Goal: Task Accomplishment & Management: Manage account settings

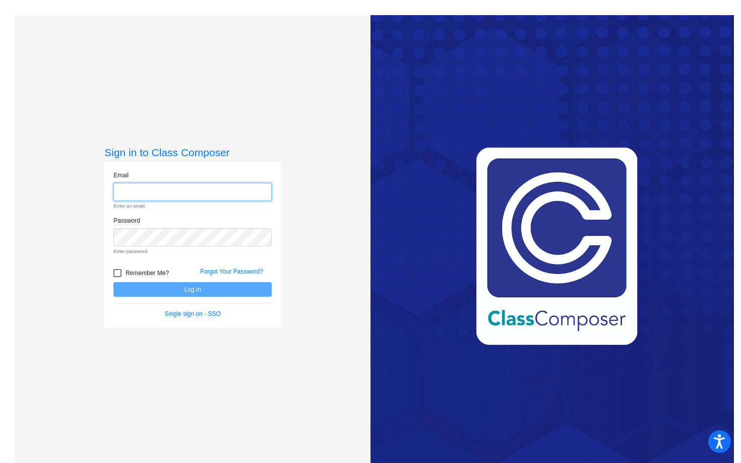
click at [150, 185] on input "email" at bounding box center [192, 192] width 158 height 19
type input "jzine@lcusd.net"
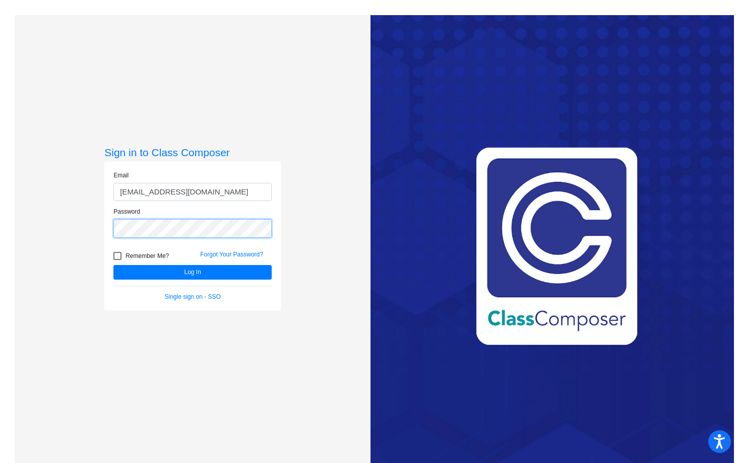
click at [113, 265] on button "Log In" at bounding box center [192, 272] width 158 height 15
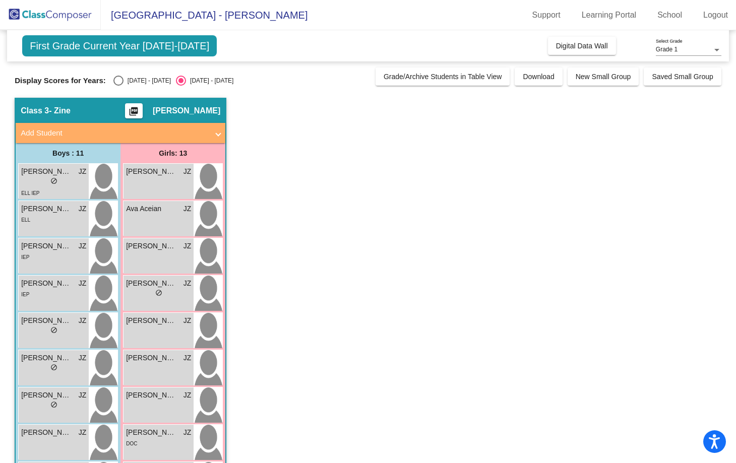
click at [116, 80] on div "Select an option" at bounding box center [118, 81] width 10 height 10
click at [118, 86] on input "[DATE] - [DATE]" at bounding box center [118, 86] width 1 height 1
radio input "true"
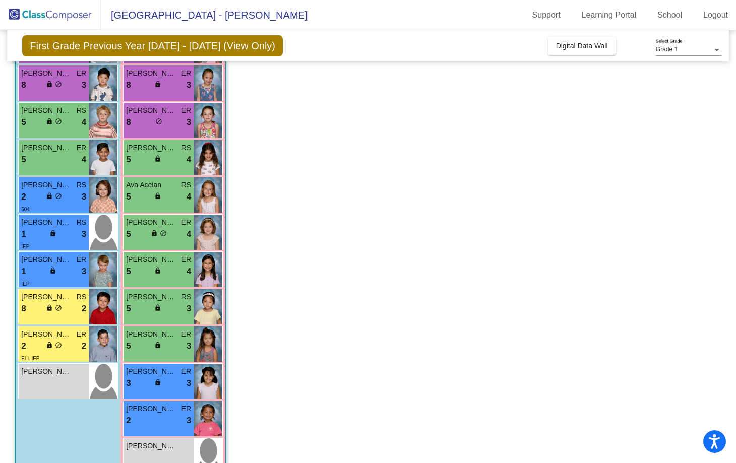
scroll to position [201, 0]
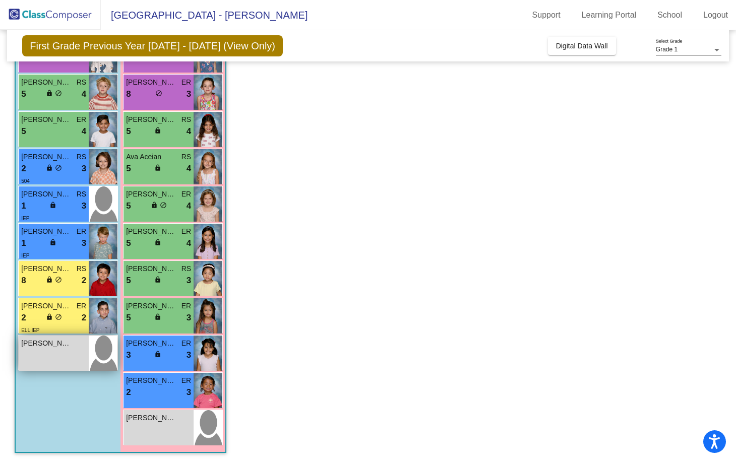
click at [70, 353] on div "Sai Patel lock do_not_disturb_alt" at bounding box center [54, 353] width 70 height 35
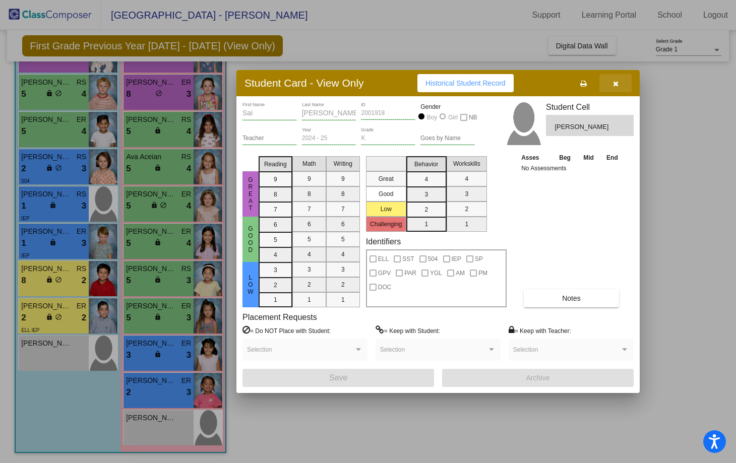
click at [615, 82] on icon "button" at bounding box center [616, 83] width 6 height 7
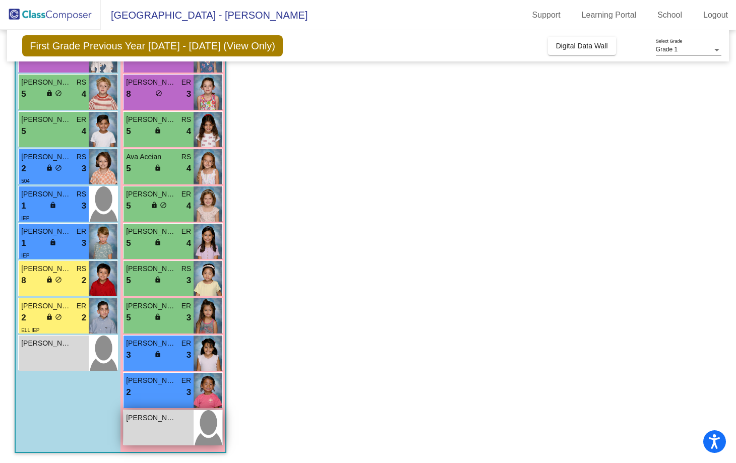
click at [168, 423] on div "Martie Loughlin lock do_not_disturb_alt" at bounding box center [158, 427] width 70 height 35
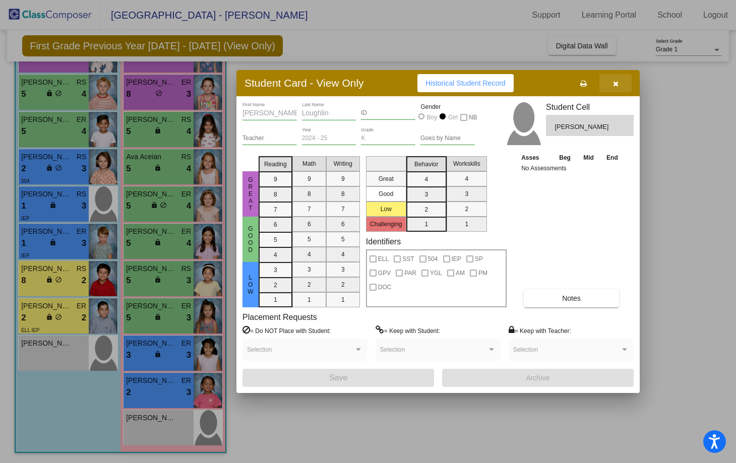
click at [618, 81] on icon "button" at bounding box center [616, 83] width 6 height 7
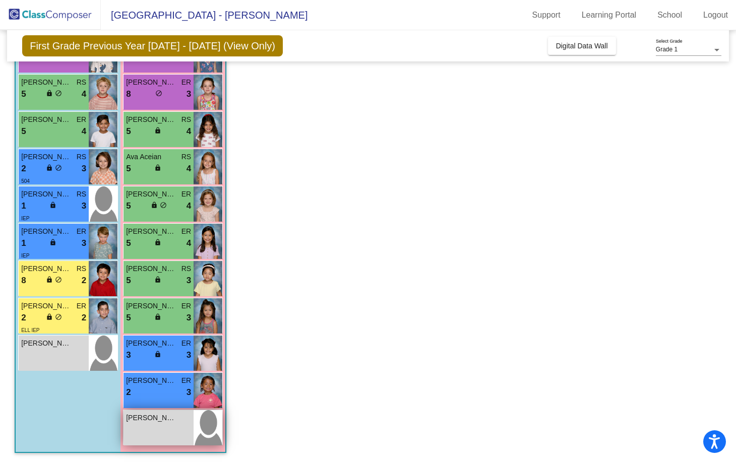
scroll to position [0, 0]
click at [161, 422] on span "[PERSON_NAME]" at bounding box center [151, 418] width 50 height 11
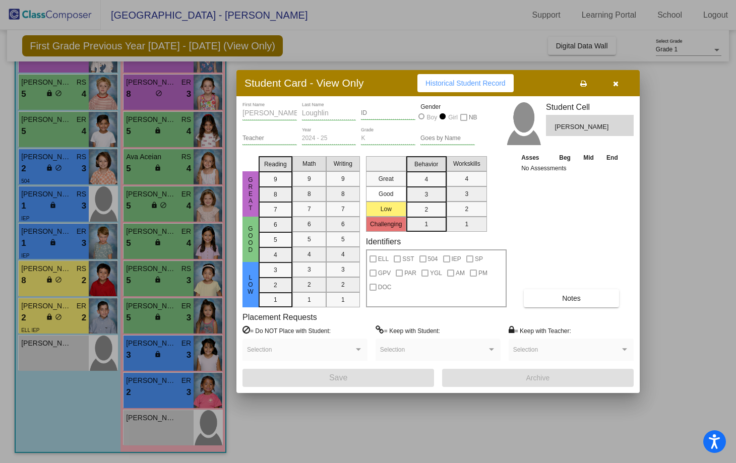
click at [555, 233] on div "Asses Beg Mid End No Assessments Notes" at bounding box center [572, 229] width 106 height 155
click at [612, 83] on button "button" at bounding box center [615, 83] width 32 height 18
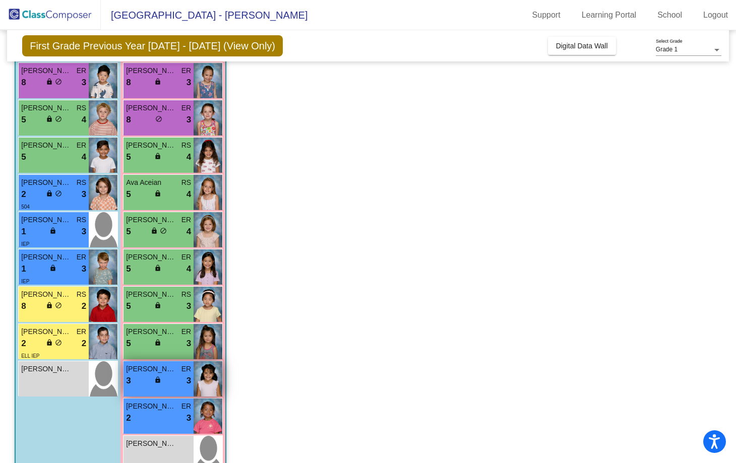
scroll to position [201, 0]
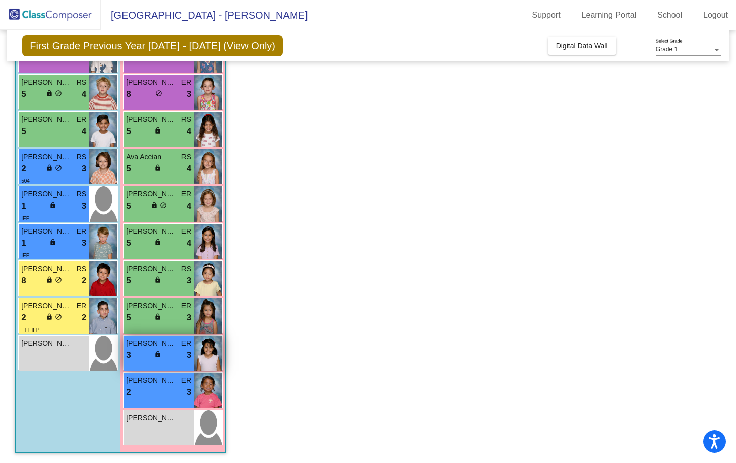
click at [149, 362] on div "Noelle Ramirez ER 3 lock do_not_disturb_alt 3" at bounding box center [158, 353] width 70 height 35
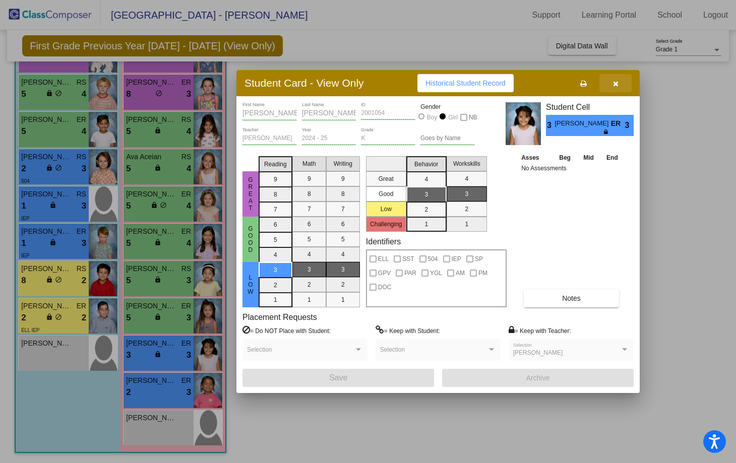
click at [614, 80] on icon "button" at bounding box center [616, 83] width 6 height 7
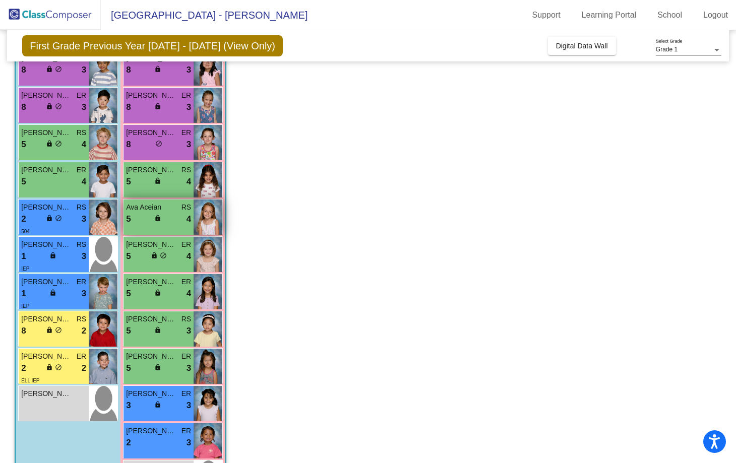
scroll to position [153, 0]
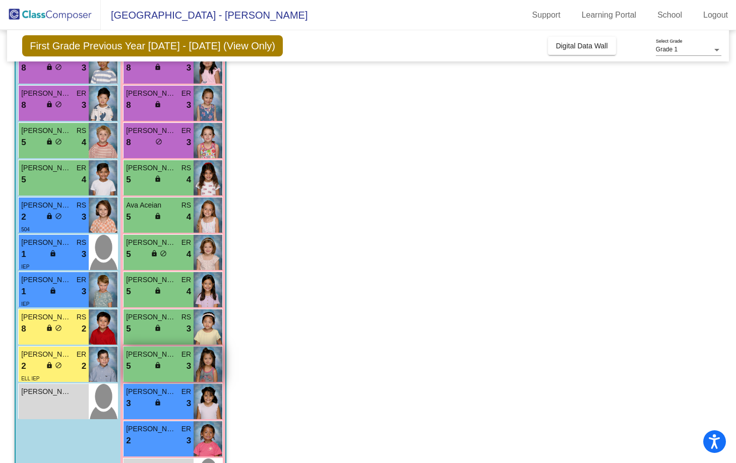
click at [184, 361] on div "5 lock do_not_disturb_alt 3" at bounding box center [158, 366] width 65 height 13
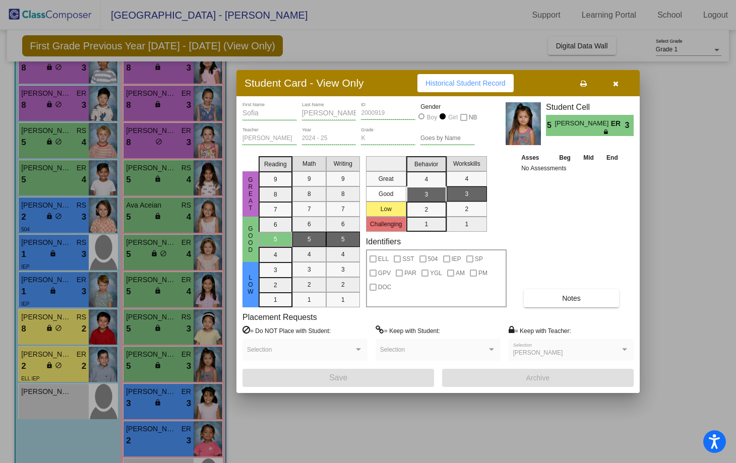
click at [614, 82] on icon "button" at bounding box center [616, 83] width 6 height 7
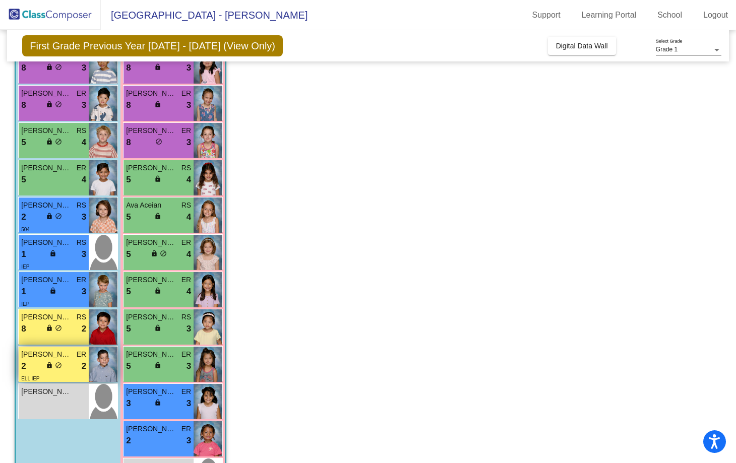
scroll to position [201, 0]
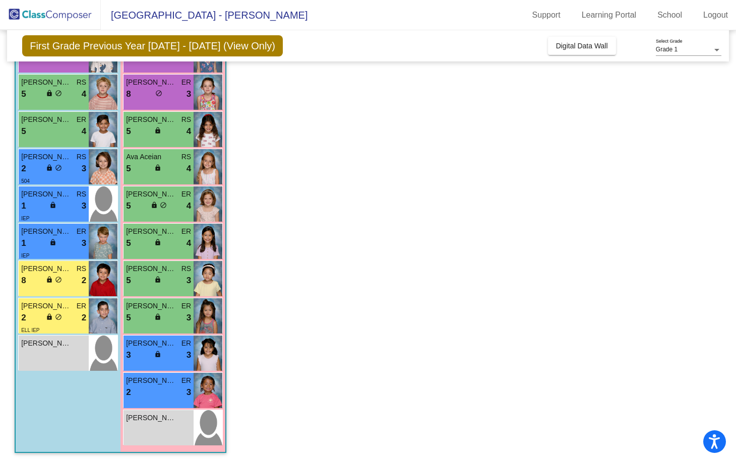
click at [273, 389] on app-classroom "Class 3 - Zine picture_as_pdf Jennifer Zine Add Student First Name Last Name St…" at bounding box center [368, 180] width 707 height 566
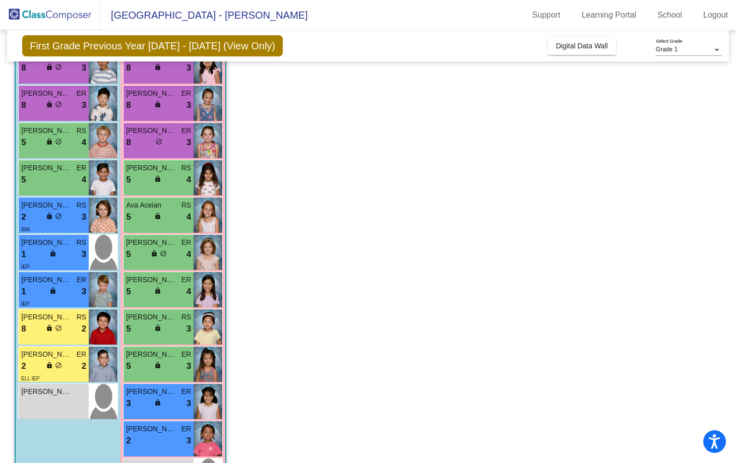
scroll to position [158, 0]
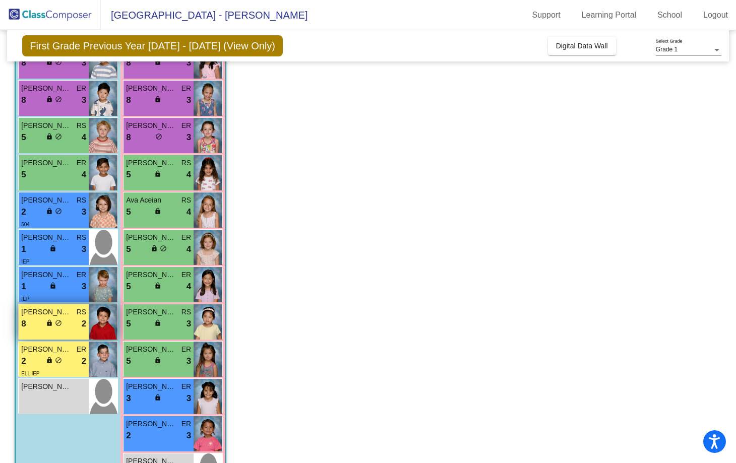
click at [68, 313] on span "[PERSON_NAME]" at bounding box center [46, 312] width 50 height 11
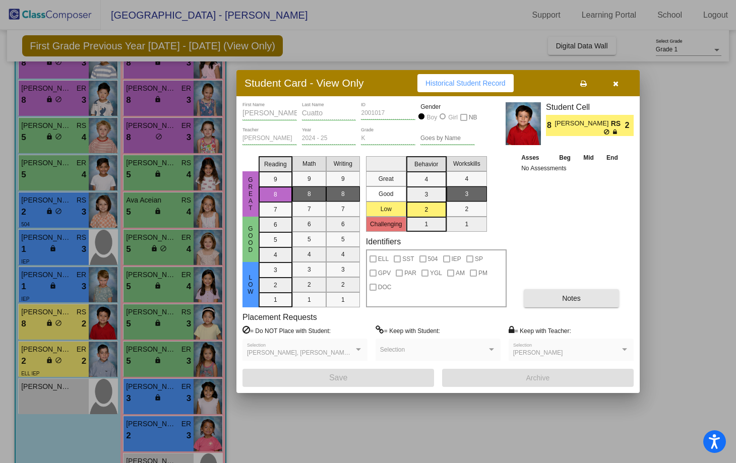
click at [555, 298] on button "Notes" at bounding box center [571, 298] width 95 height 18
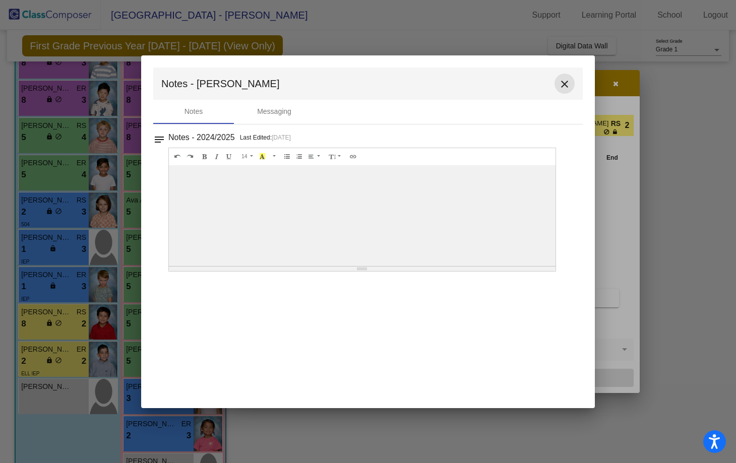
click at [563, 85] on mat-icon "close" at bounding box center [564, 84] width 12 height 12
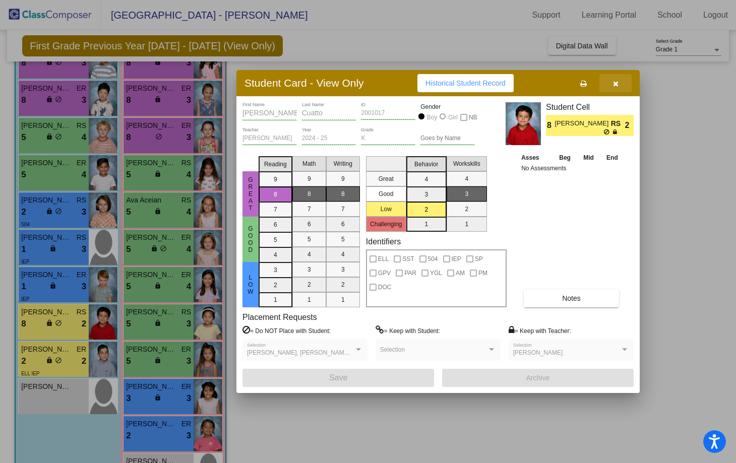
click at [613, 83] on icon "button" at bounding box center [616, 83] width 6 height 7
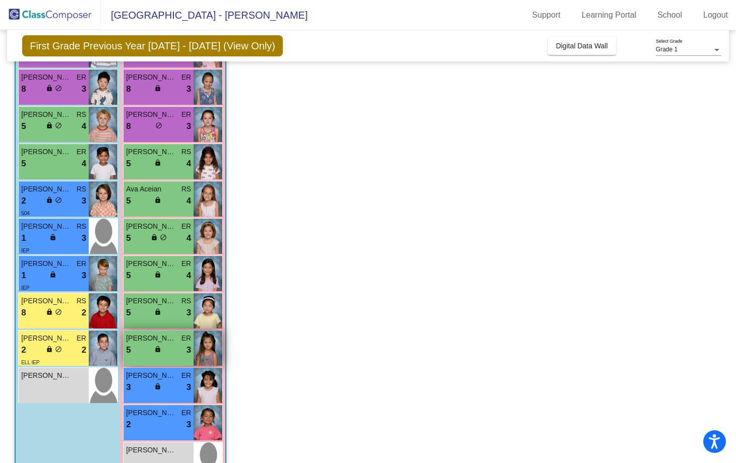
scroll to position [166, 0]
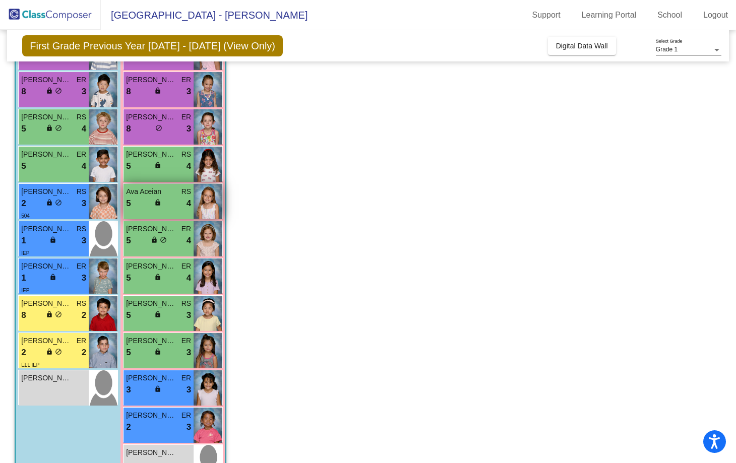
click at [158, 205] on span "lock" at bounding box center [157, 202] width 7 height 7
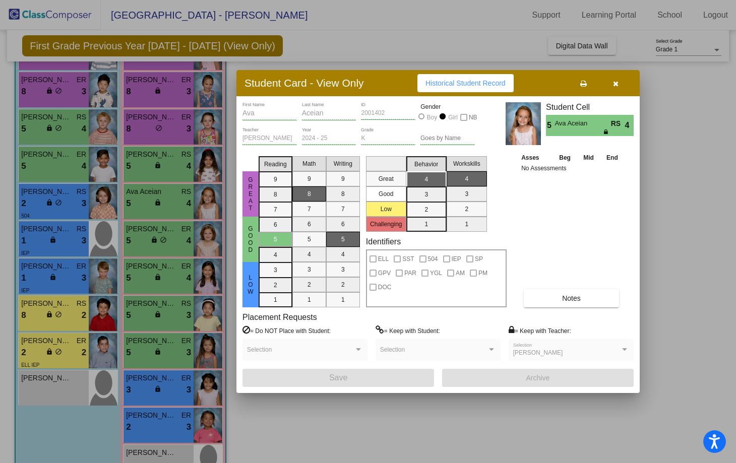
click at [605, 132] on icon at bounding box center [607, 132] width 6 height 6
click at [619, 83] on button "button" at bounding box center [615, 83] width 32 height 18
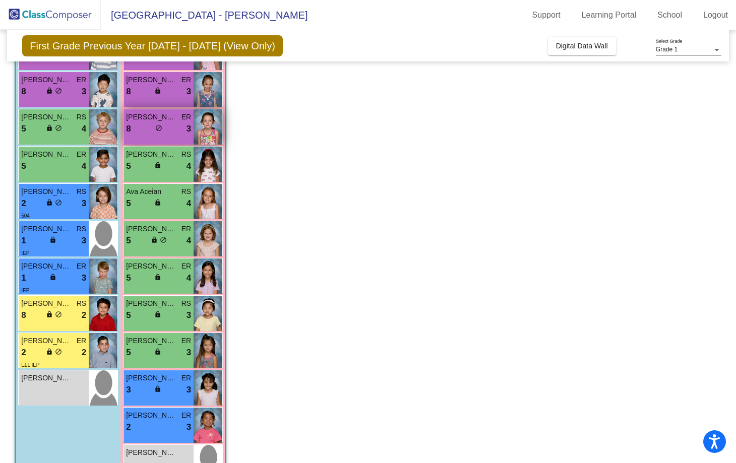
click at [162, 134] on div "lock do_not_disturb_alt" at bounding box center [158, 129] width 7 height 11
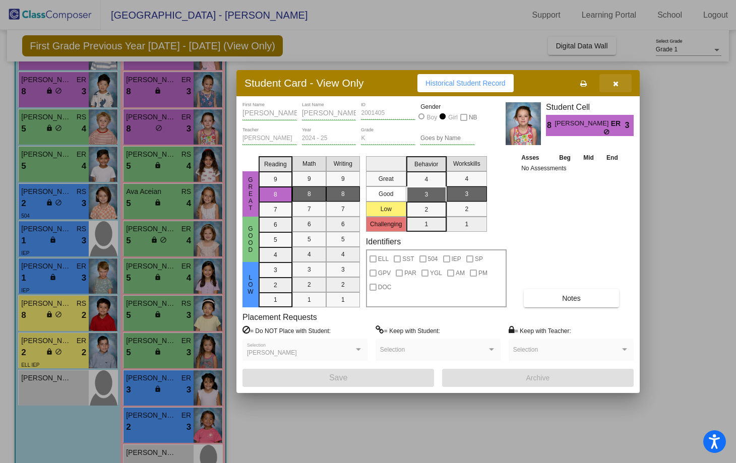
click at [618, 83] on icon "button" at bounding box center [616, 83] width 6 height 7
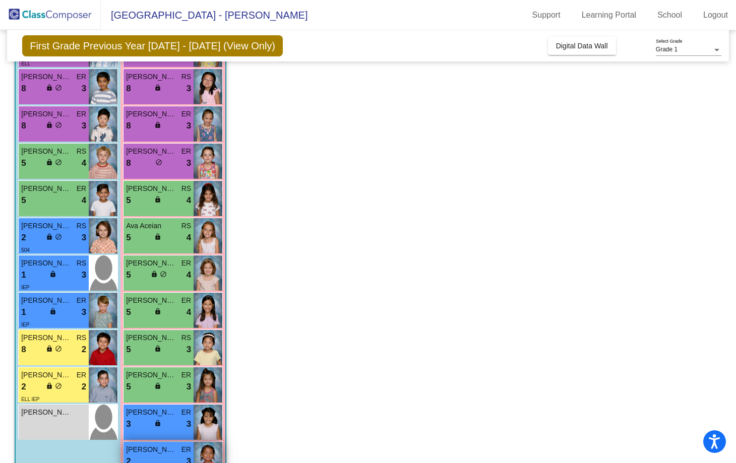
scroll to position [130, 0]
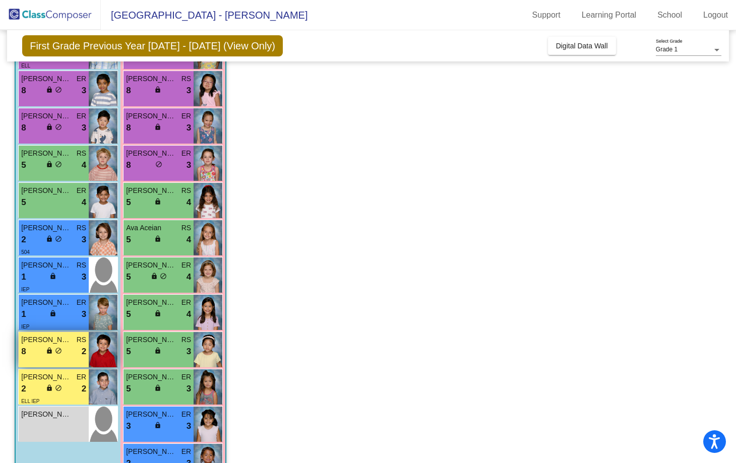
click at [73, 351] on div "8 lock do_not_disturb_alt 2" at bounding box center [53, 351] width 65 height 13
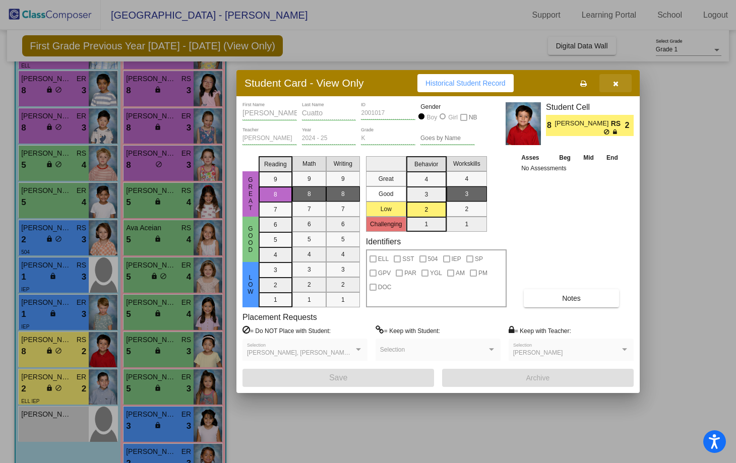
click at [617, 83] on icon "button" at bounding box center [616, 83] width 6 height 7
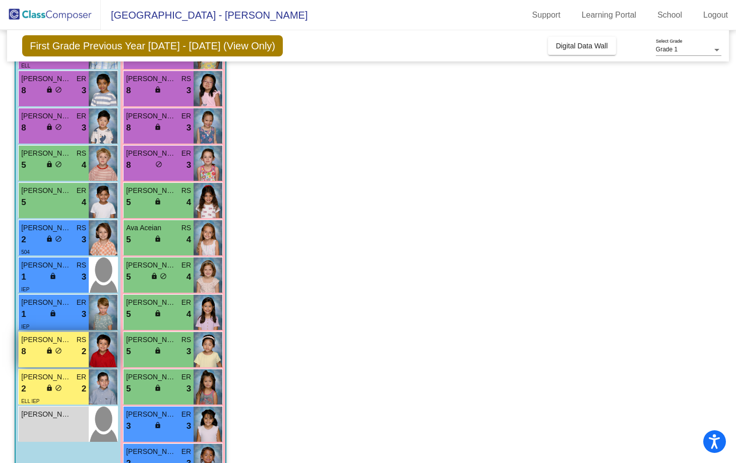
click at [72, 340] on div "Zack Cuatto RS" at bounding box center [53, 340] width 65 height 11
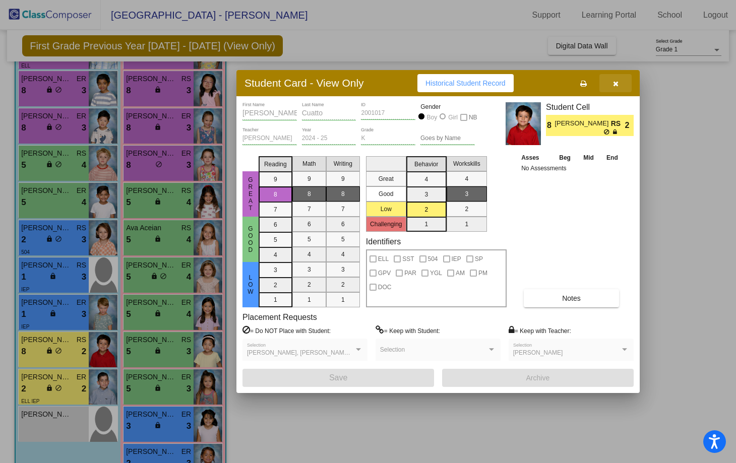
click at [614, 83] on icon "button" at bounding box center [616, 83] width 6 height 7
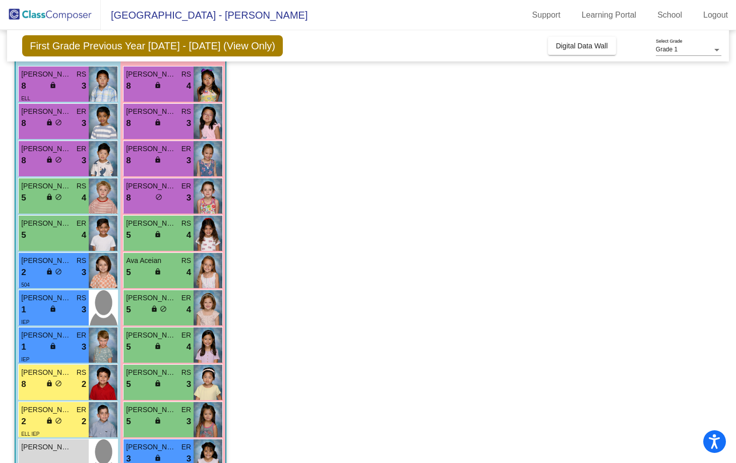
scroll to position [99, 0]
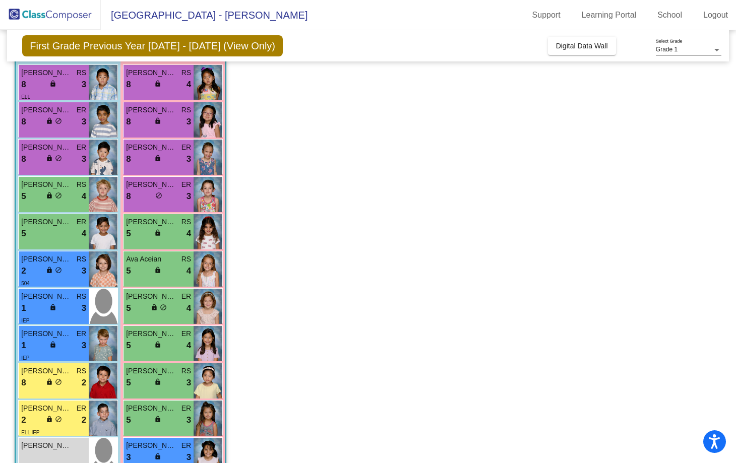
click at [263, 290] on app-classroom "Class 3 - Zine picture_as_pdf Jennifer Zine Add Student First Name Last Name St…" at bounding box center [368, 282] width 707 height 566
